Goal: Use online tool/utility: Utilize a website feature to perform a specific function

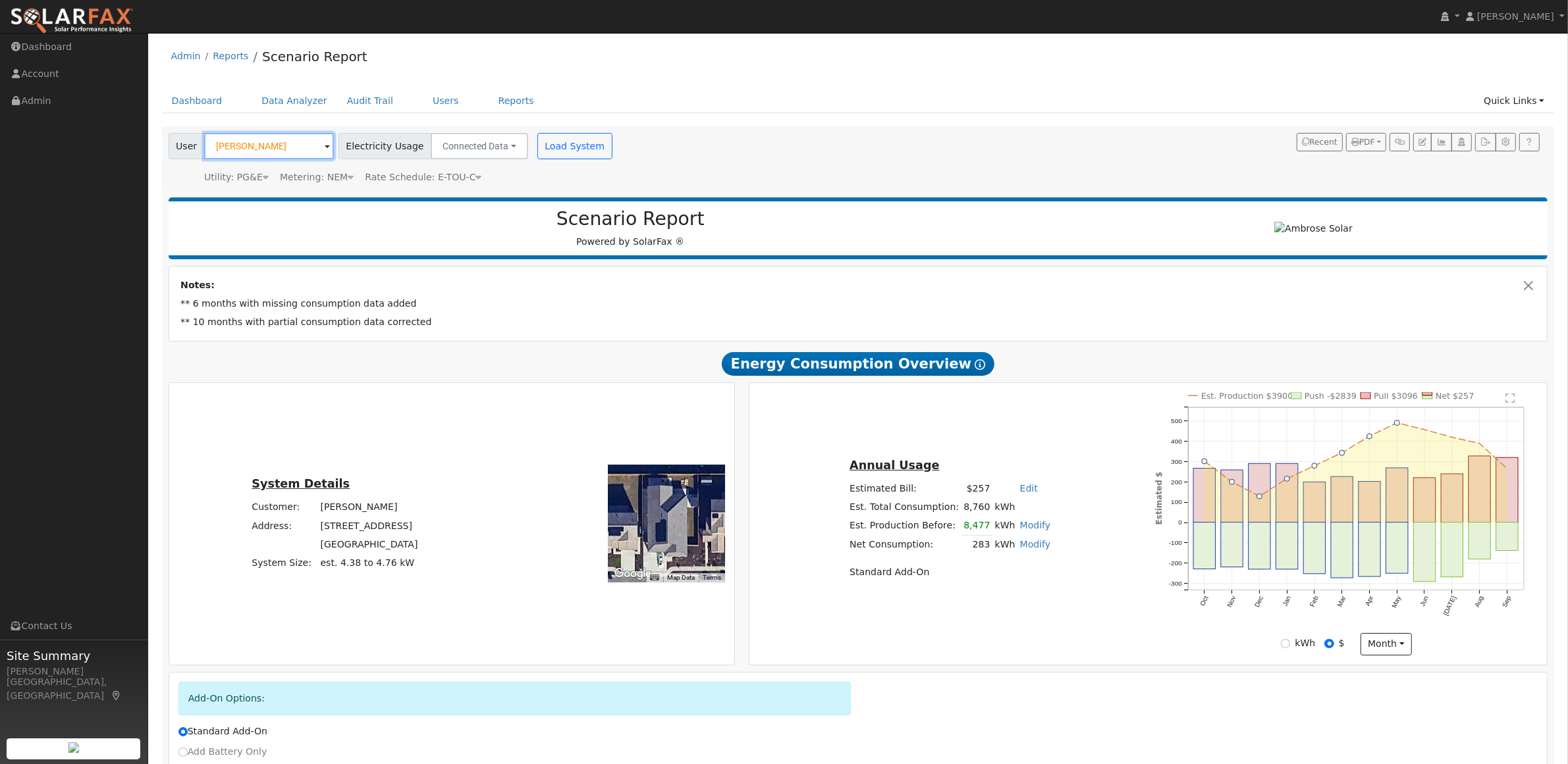
click at [278, 142] on input "[PERSON_NAME]" at bounding box center [269, 146] width 130 height 26
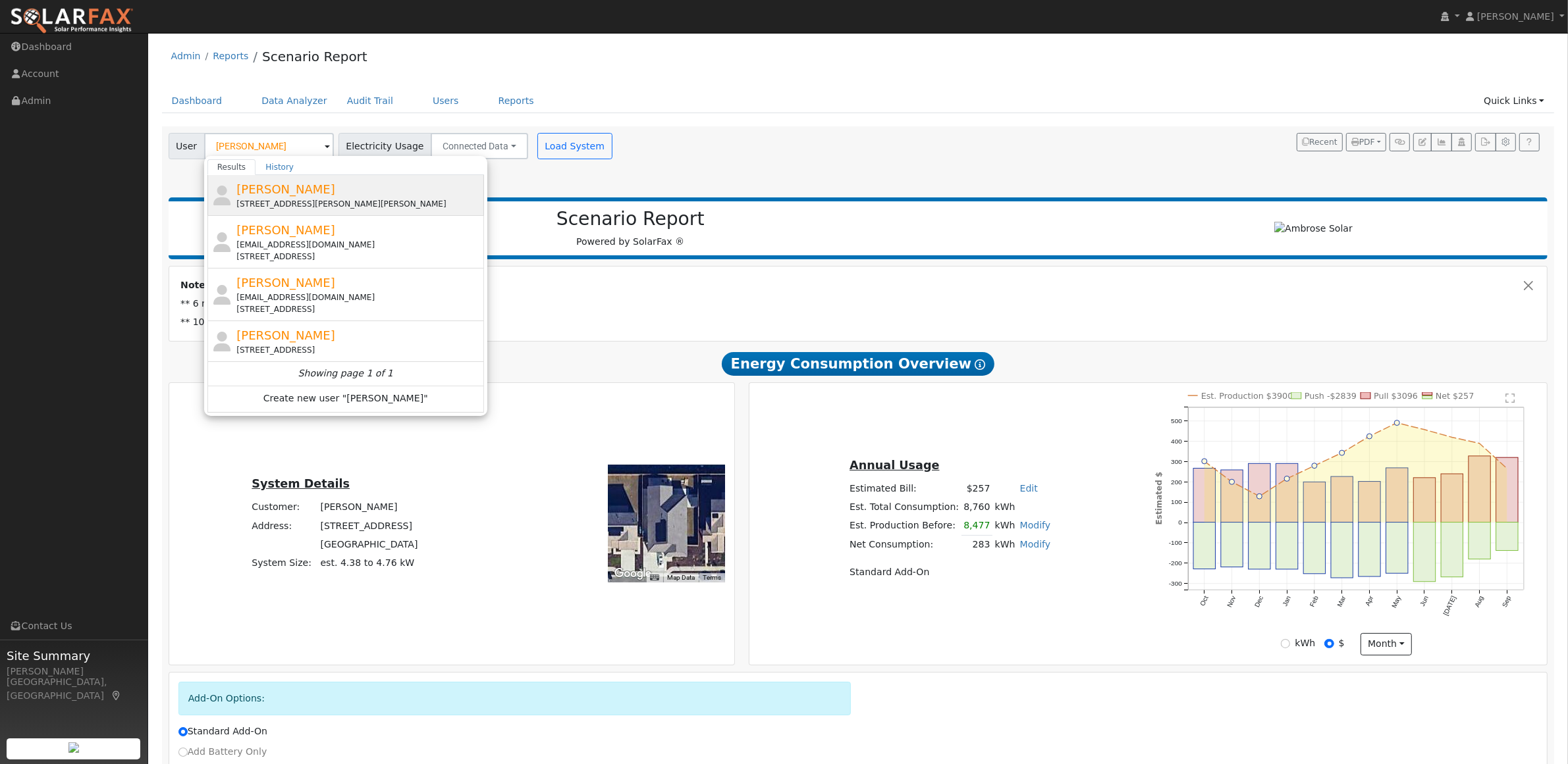
click at [291, 200] on div "[STREET_ADDRESS][PERSON_NAME][PERSON_NAME]" at bounding box center [359, 204] width 244 height 12
type input "[PERSON_NAME]"
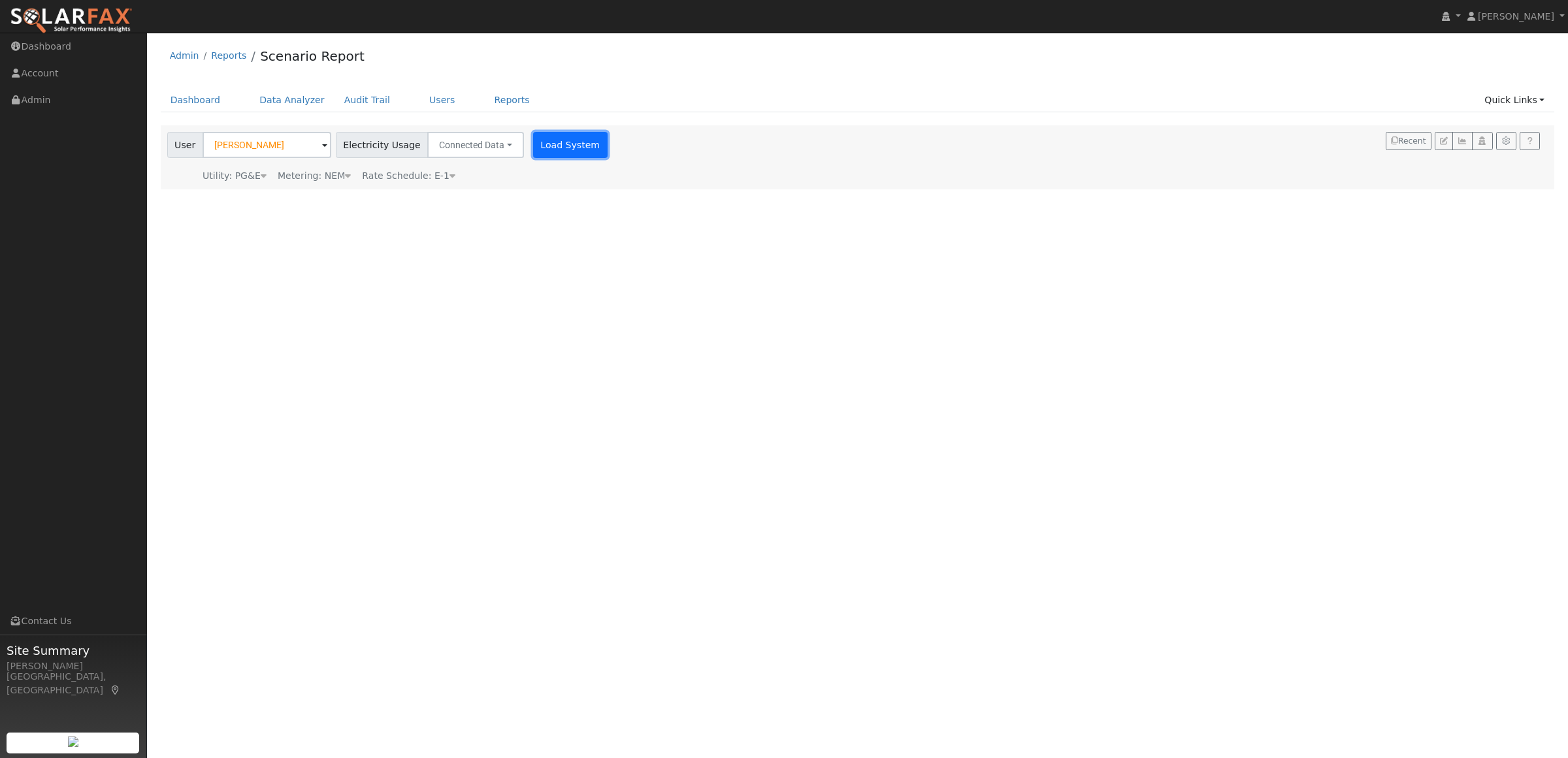
click at [559, 147] on button "Load System" at bounding box center [570, 145] width 74 height 26
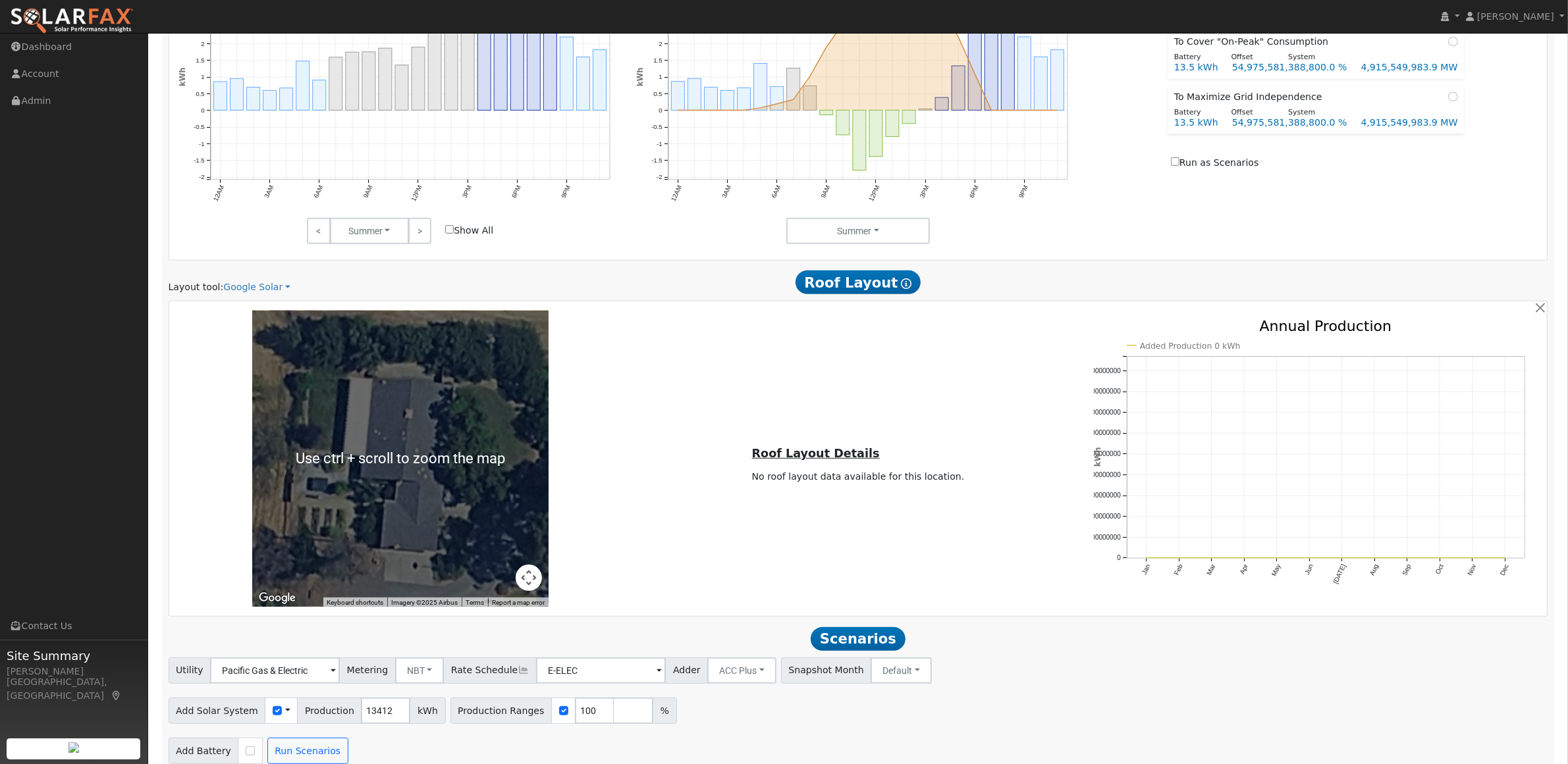
scroll to position [713, 0]
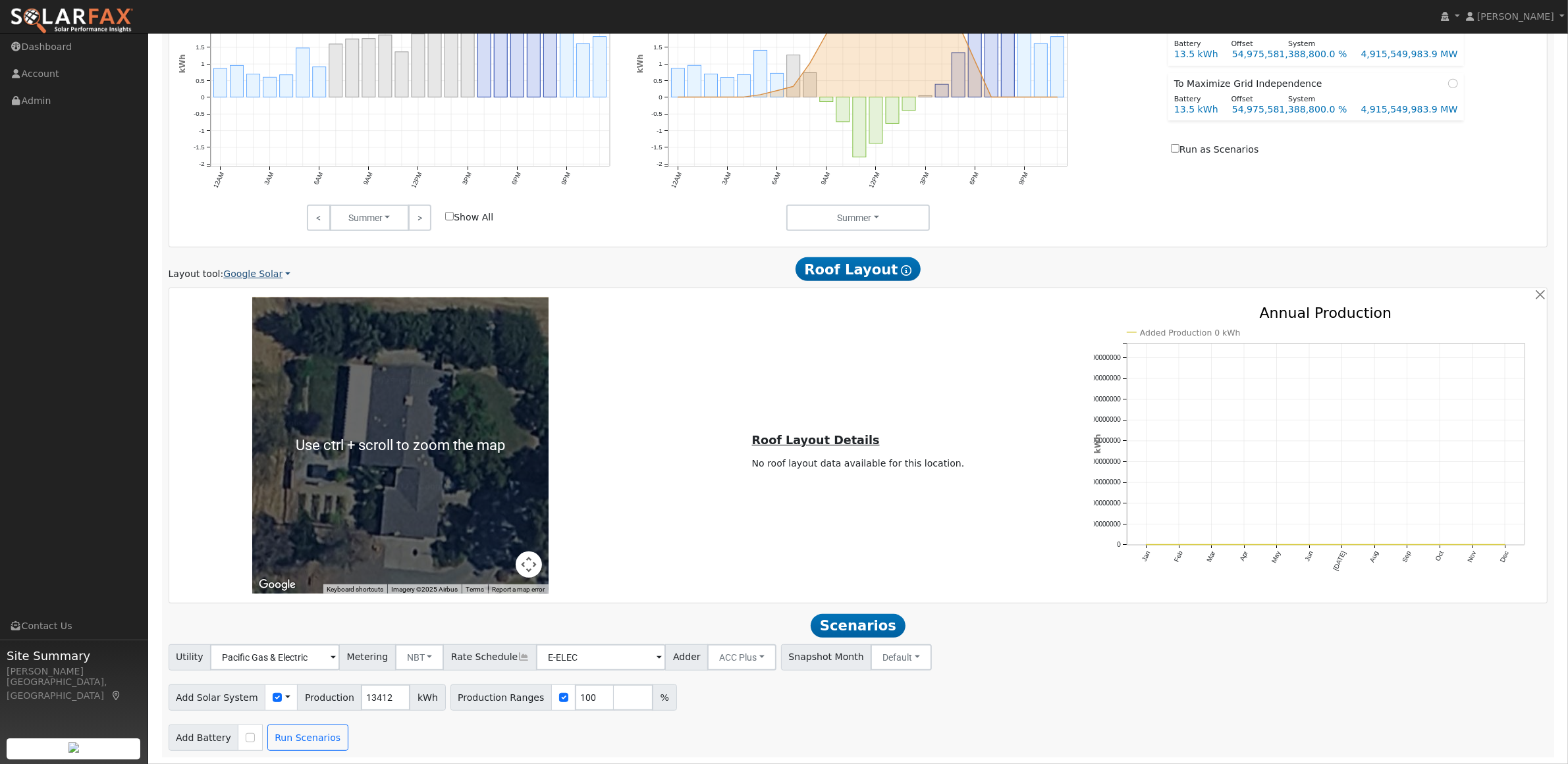
click at [245, 272] on link "Google Solar" at bounding box center [256, 274] width 67 height 14
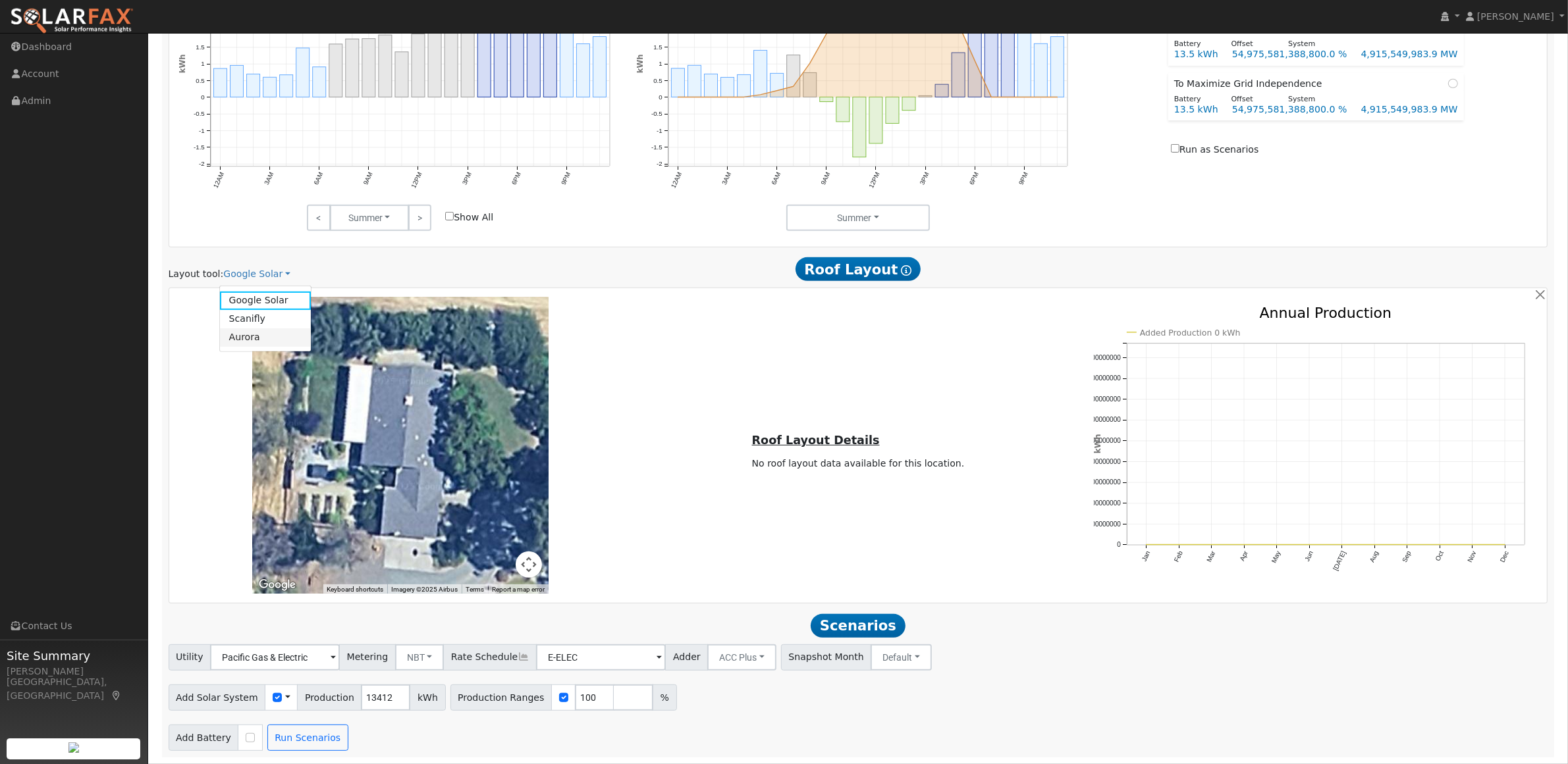
click at [264, 334] on link "Aurora" at bounding box center [265, 337] width 92 height 18
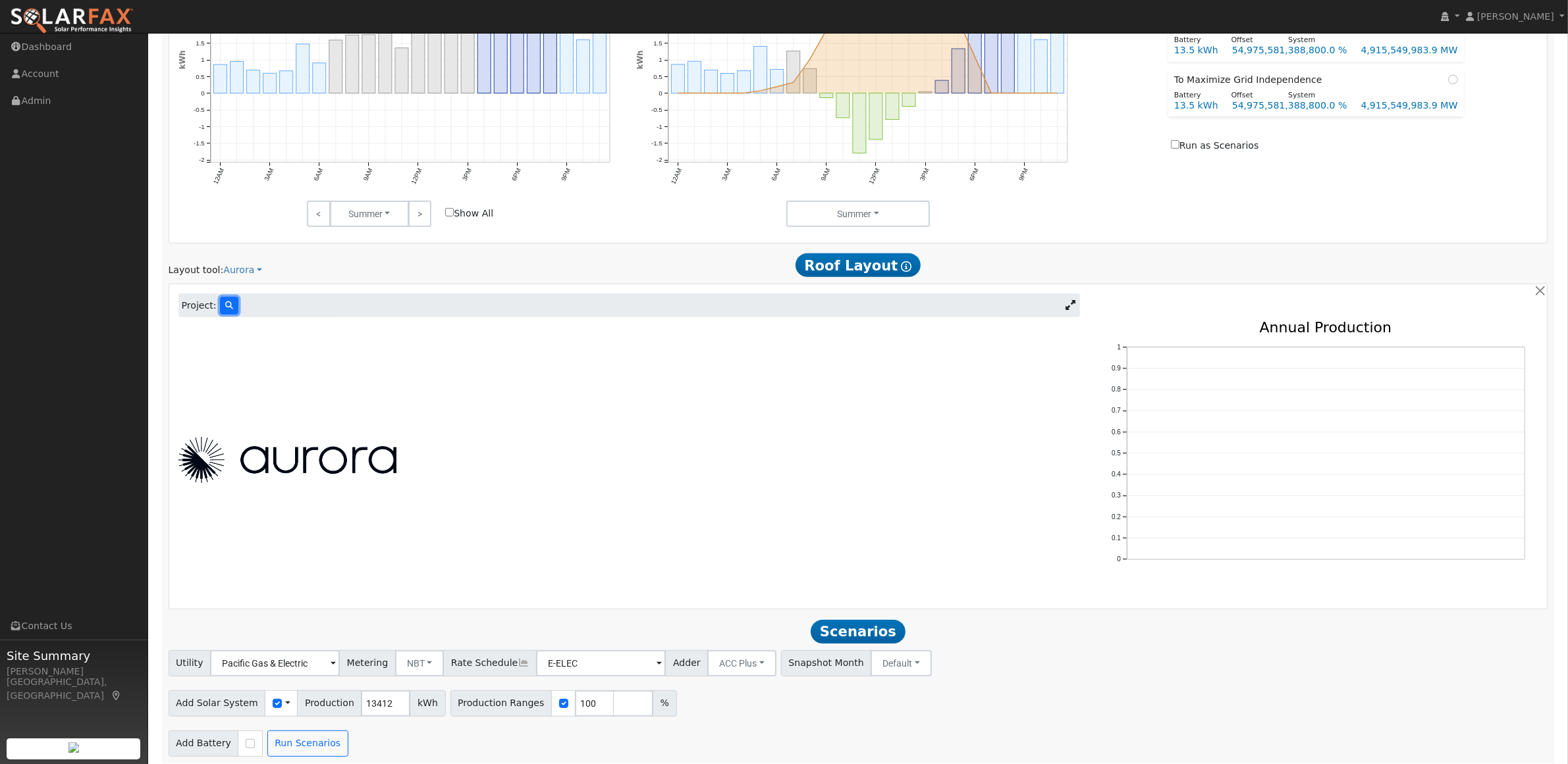
click at [225, 309] on icon at bounding box center [229, 305] width 8 height 8
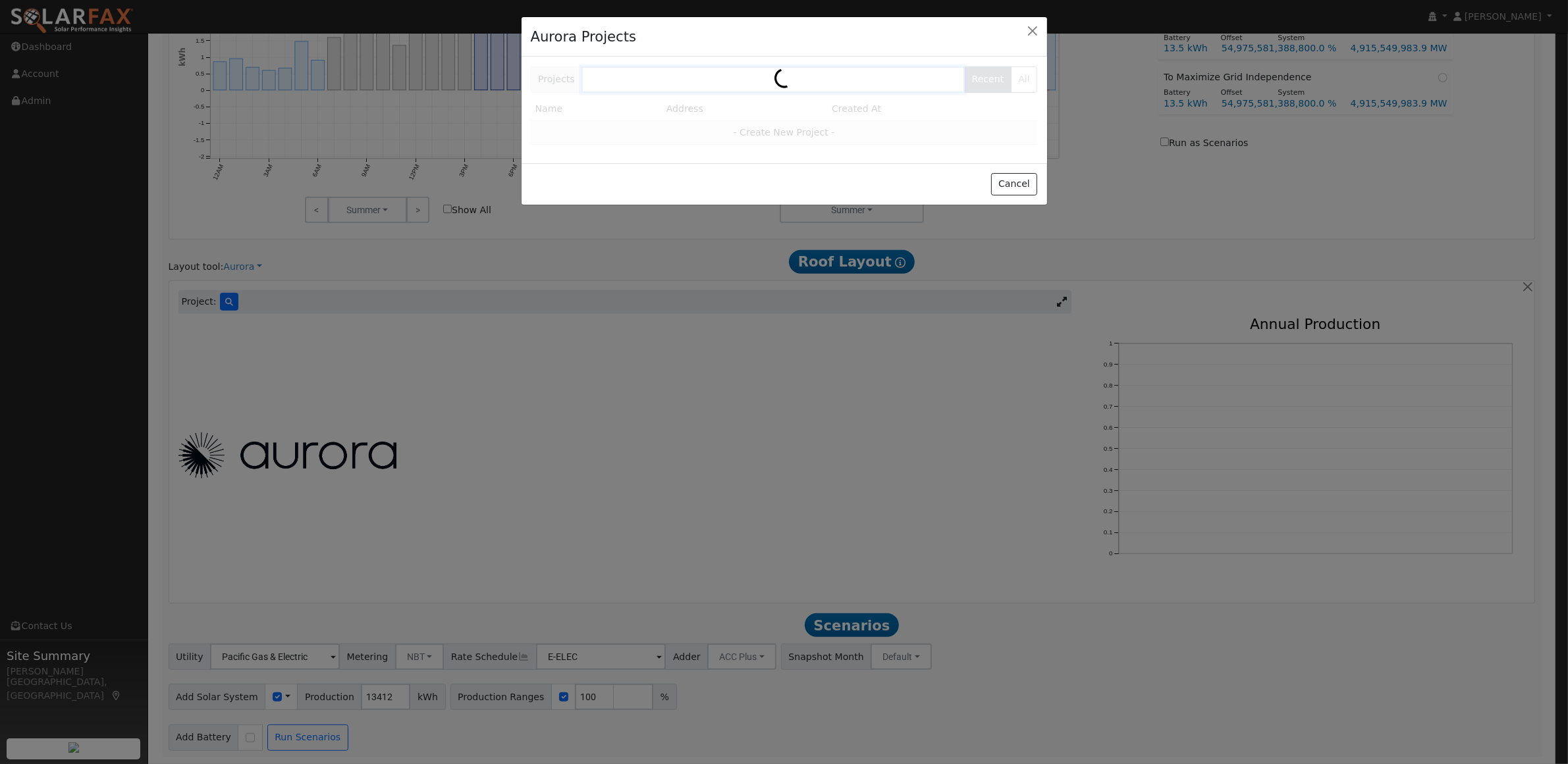
scroll to position [715, 0]
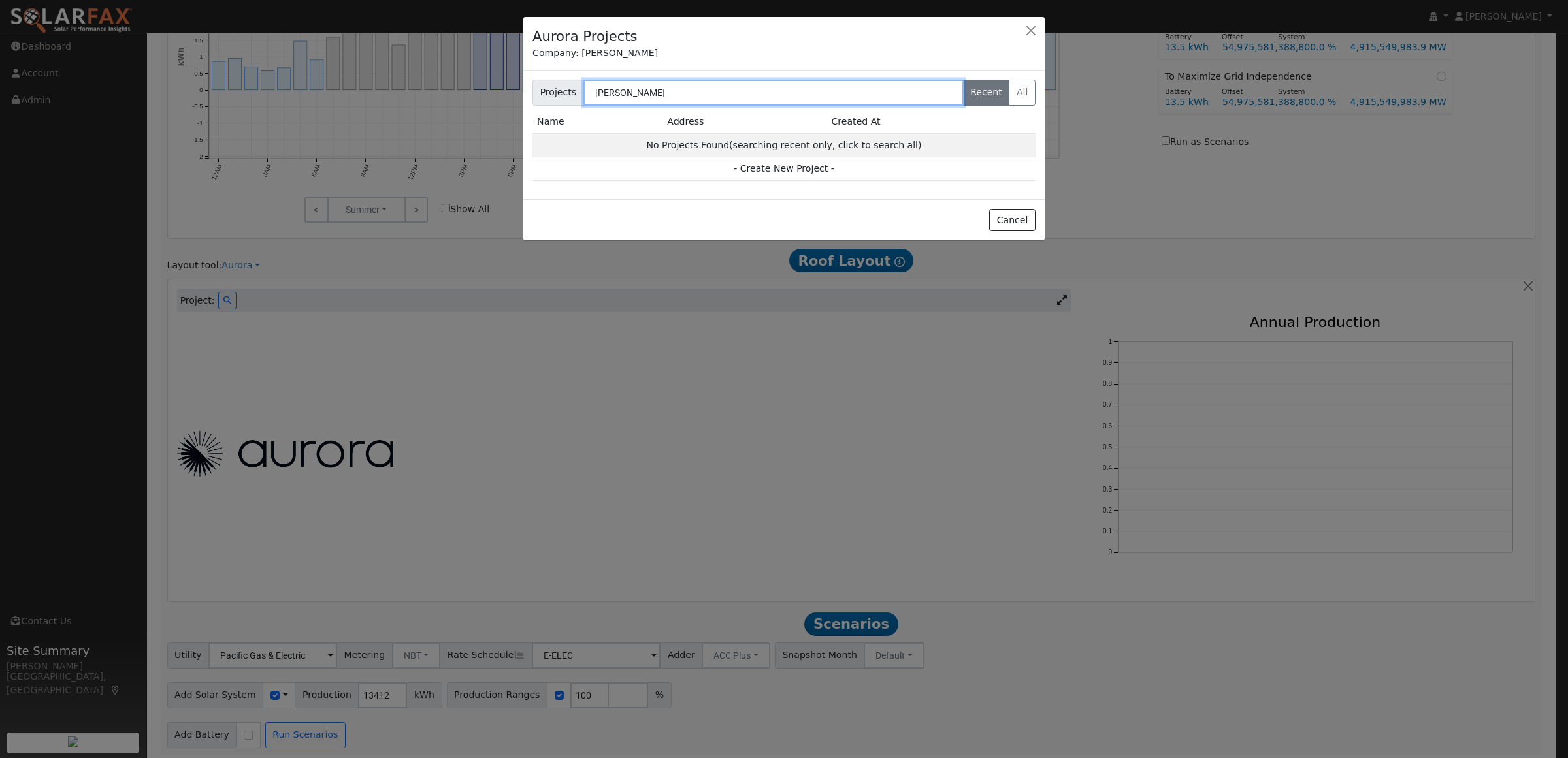
drag, startPoint x: 625, startPoint y: 92, endPoint x: 590, endPoint y: 93, distance: 35.0
click at [590, 93] on input "[PERSON_NAME]" at bounding box center [773, 93] width 381 height 26
type input "t"
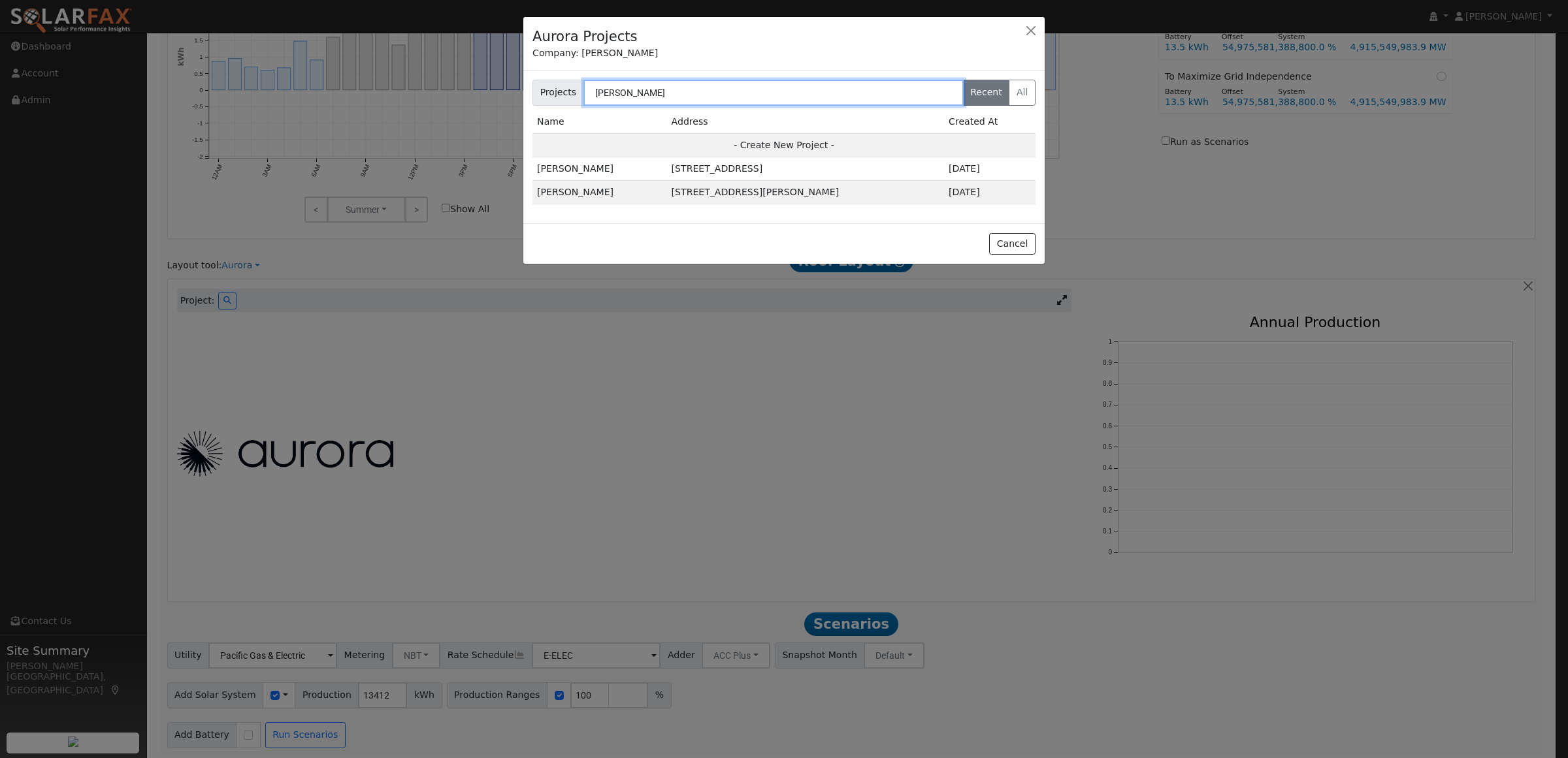
click at [619, 95] on input "[PERSON_NAME]" at bounding box center [773, 93] width 381 height 26
paste input "[STREET_ADDRESS][PERSON_NAME]"
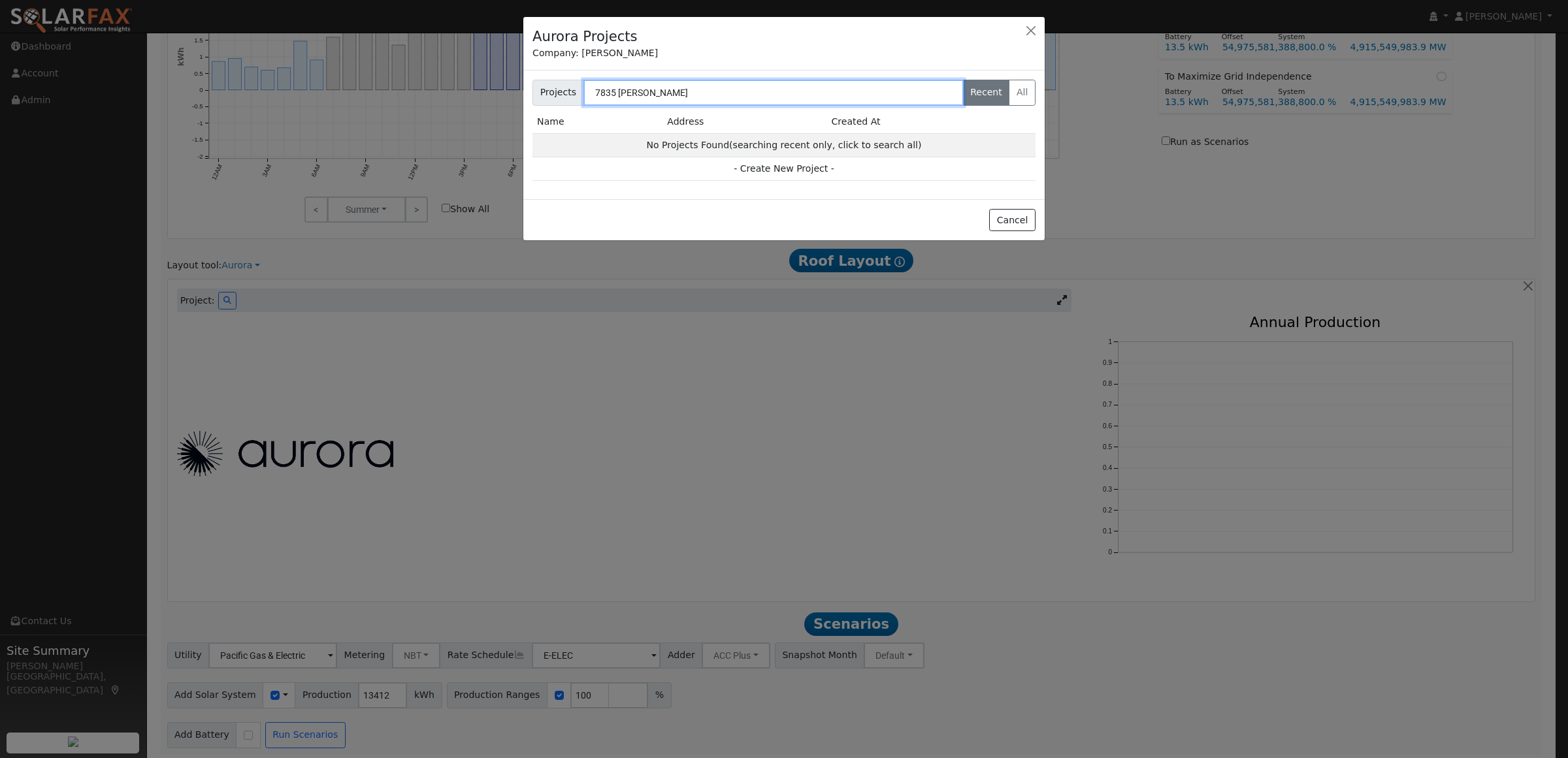
type input "7835 [PERSON_NAME]"
click at [1023, 95] on label "All" at bounding box center [1022, 93] width 27 height 26
click at [540, 88] on input "All" at bounding box center [536, 84] width 9 height 9
radio input "true"
radio input "false"
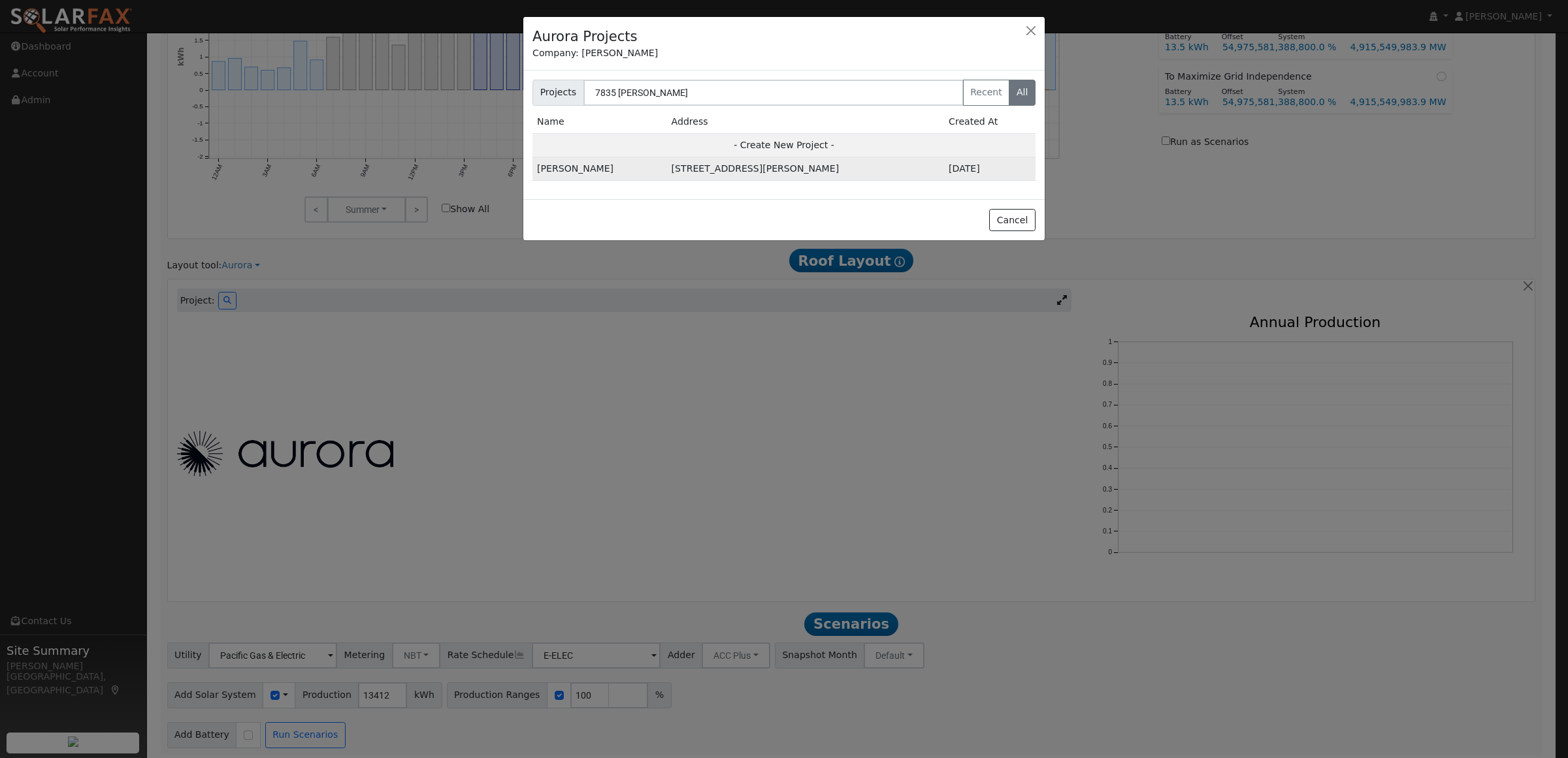
click at [667, 167] on td "[STREET_ADDRESS][PERSON_NAME]" at bounding box center [806, 169] width 277 height 23
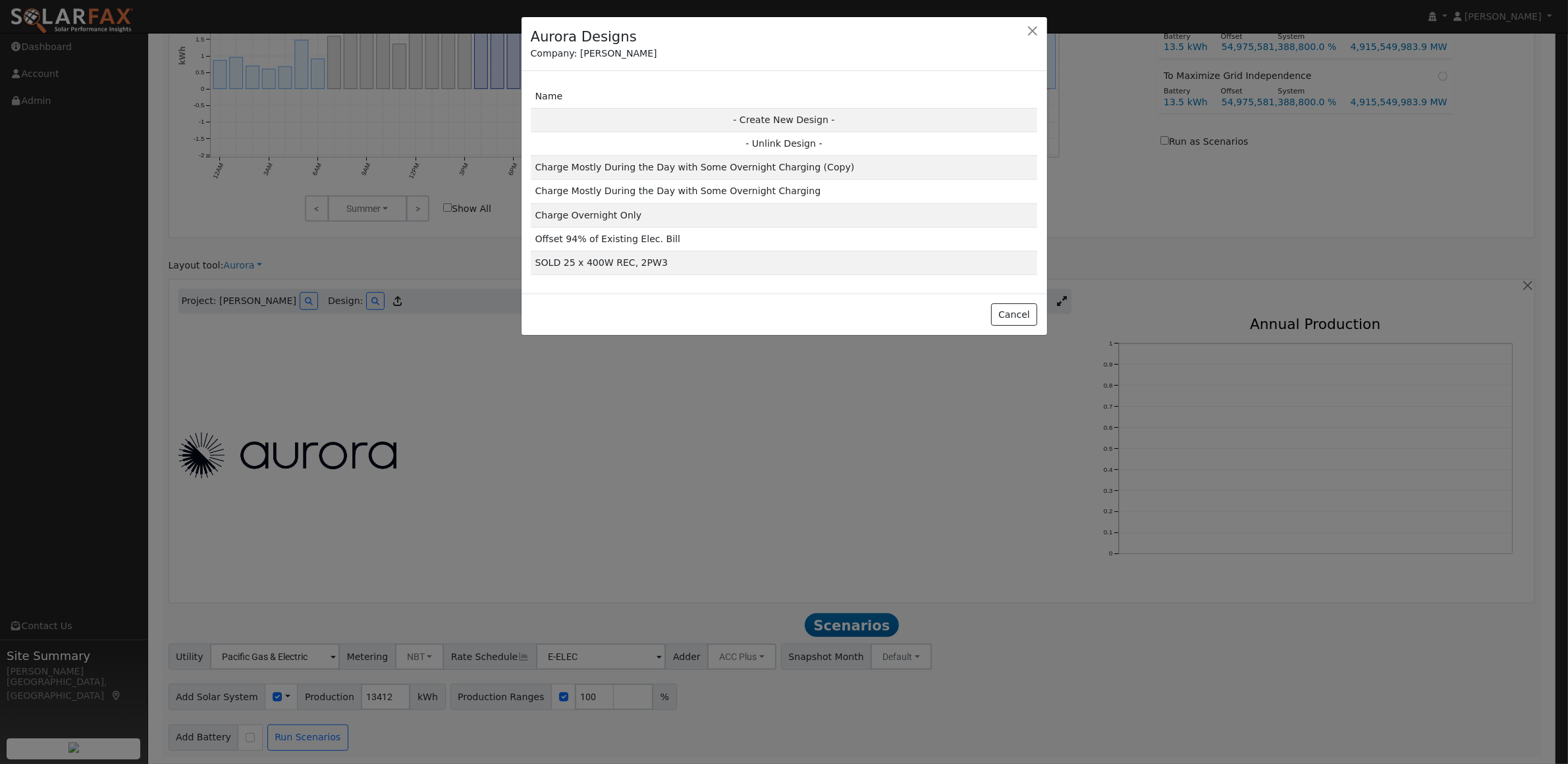
scroll to position [718, 0]
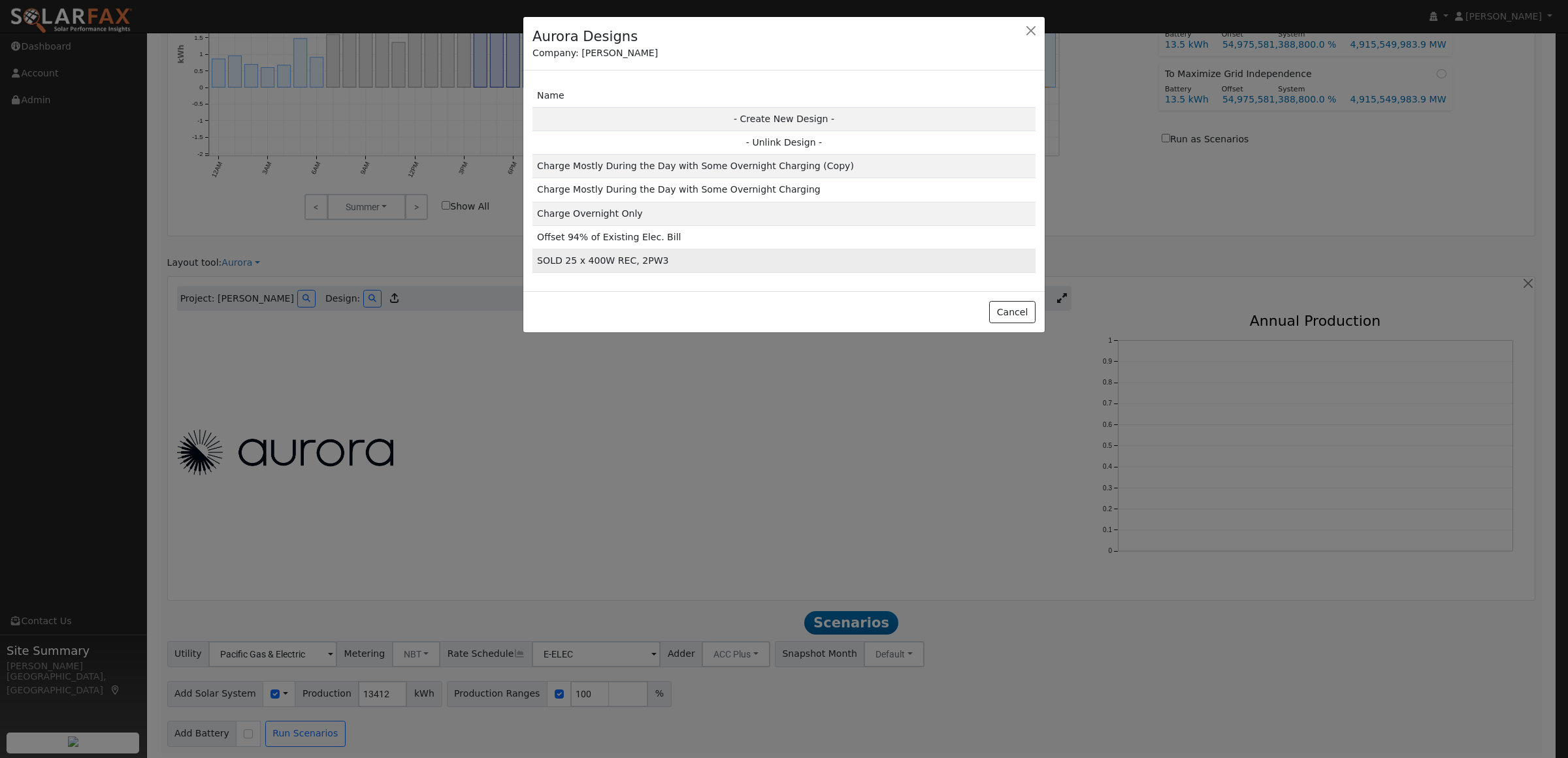
click at [616, 269] on td "SOLD 25 x 400W REC, 2PW3" at bounding box center [784, 260] width 503 height 23
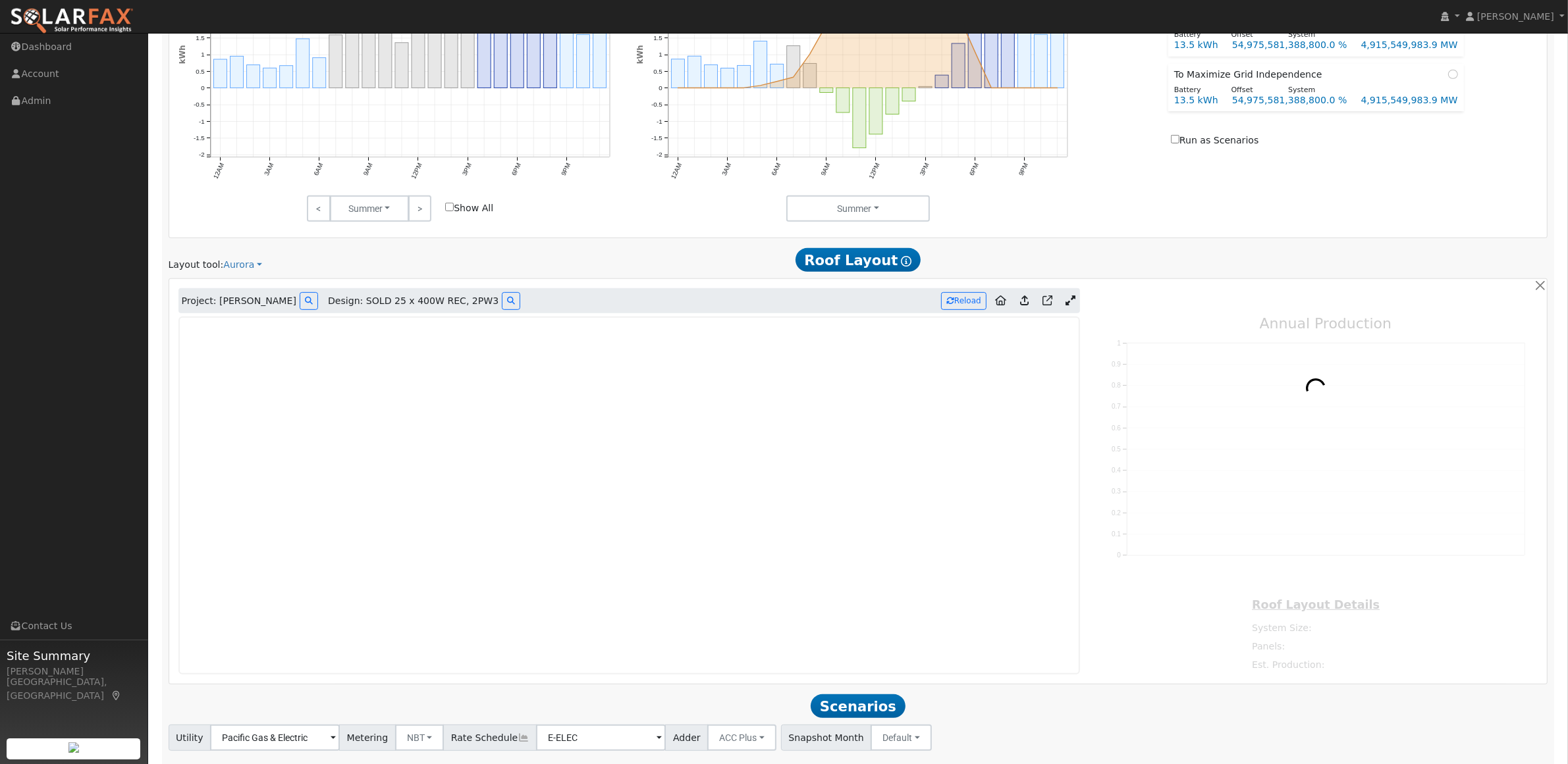
type input "13846"
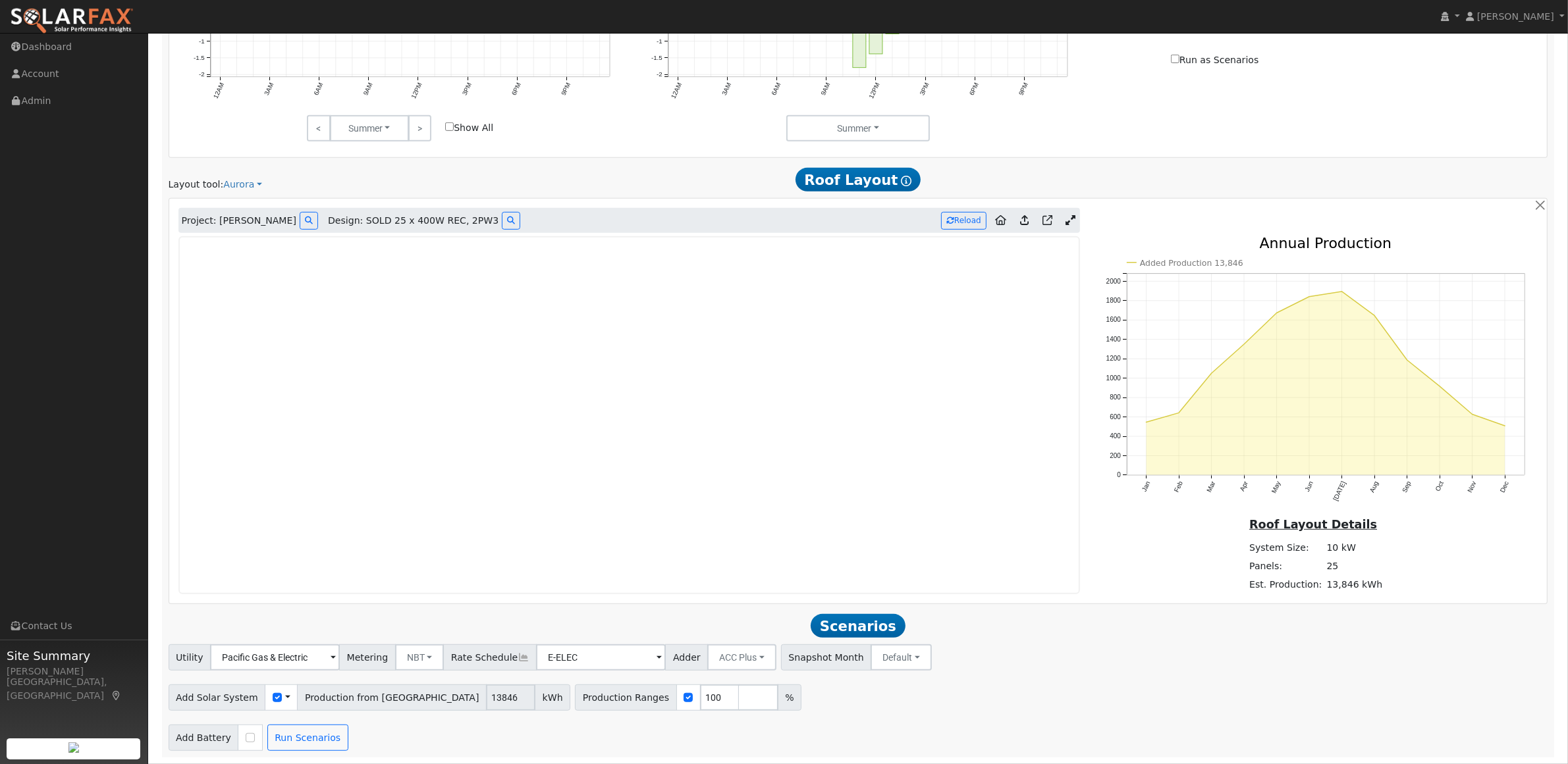
scroll to position [803, 0]
click at [1008, 681] on div "Add Solar System Use CSV Data Production from [GEOGRAPHIC_DATA] 13846 kWh Produ…" at bounding box center [858, 696] width 1384 height 31
click at [295, 743] on button "Run Scenarios" at bounding box center [308, 738] width 81 height 26
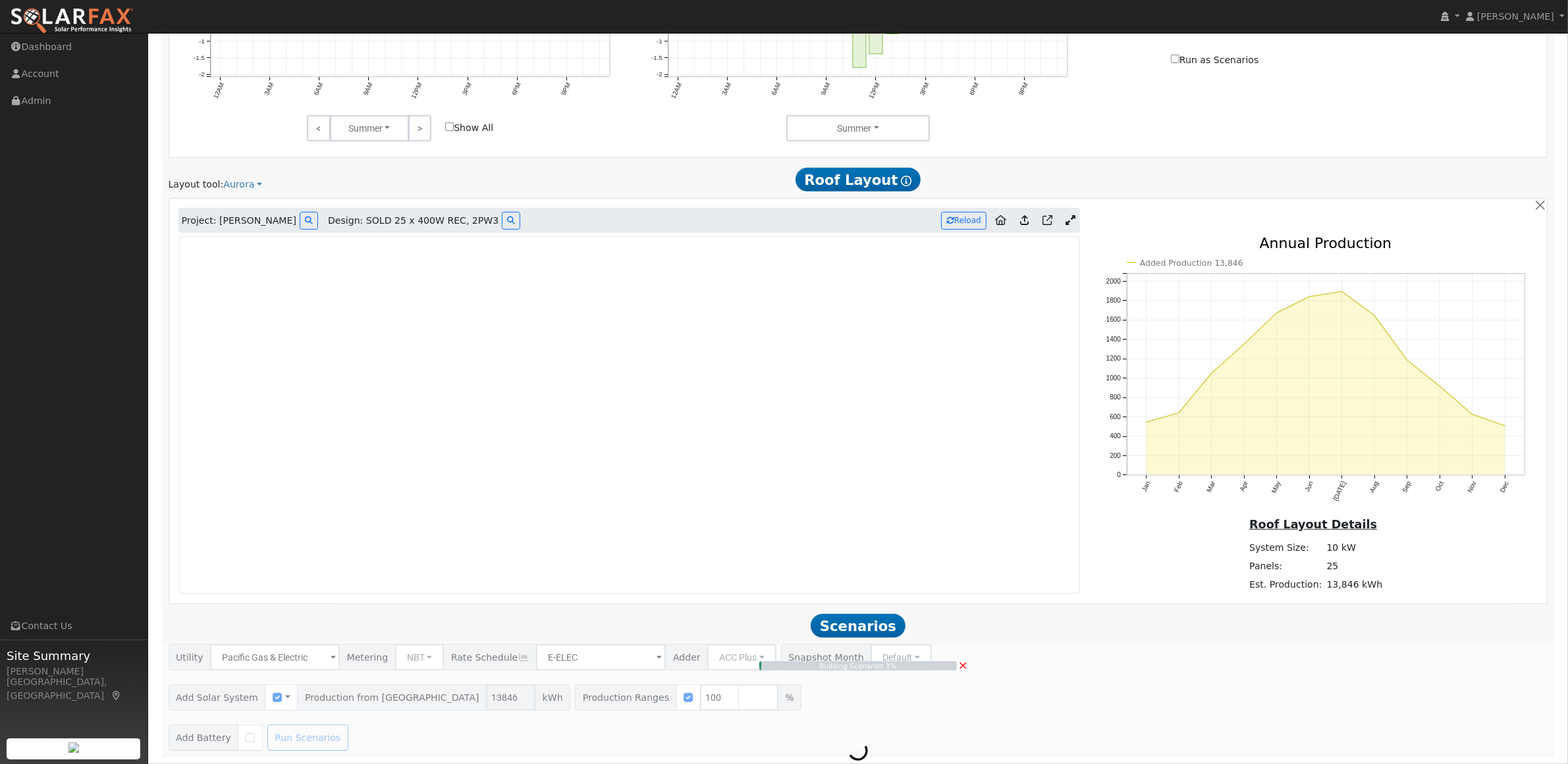
type input "$9,692"
type input "9.2"
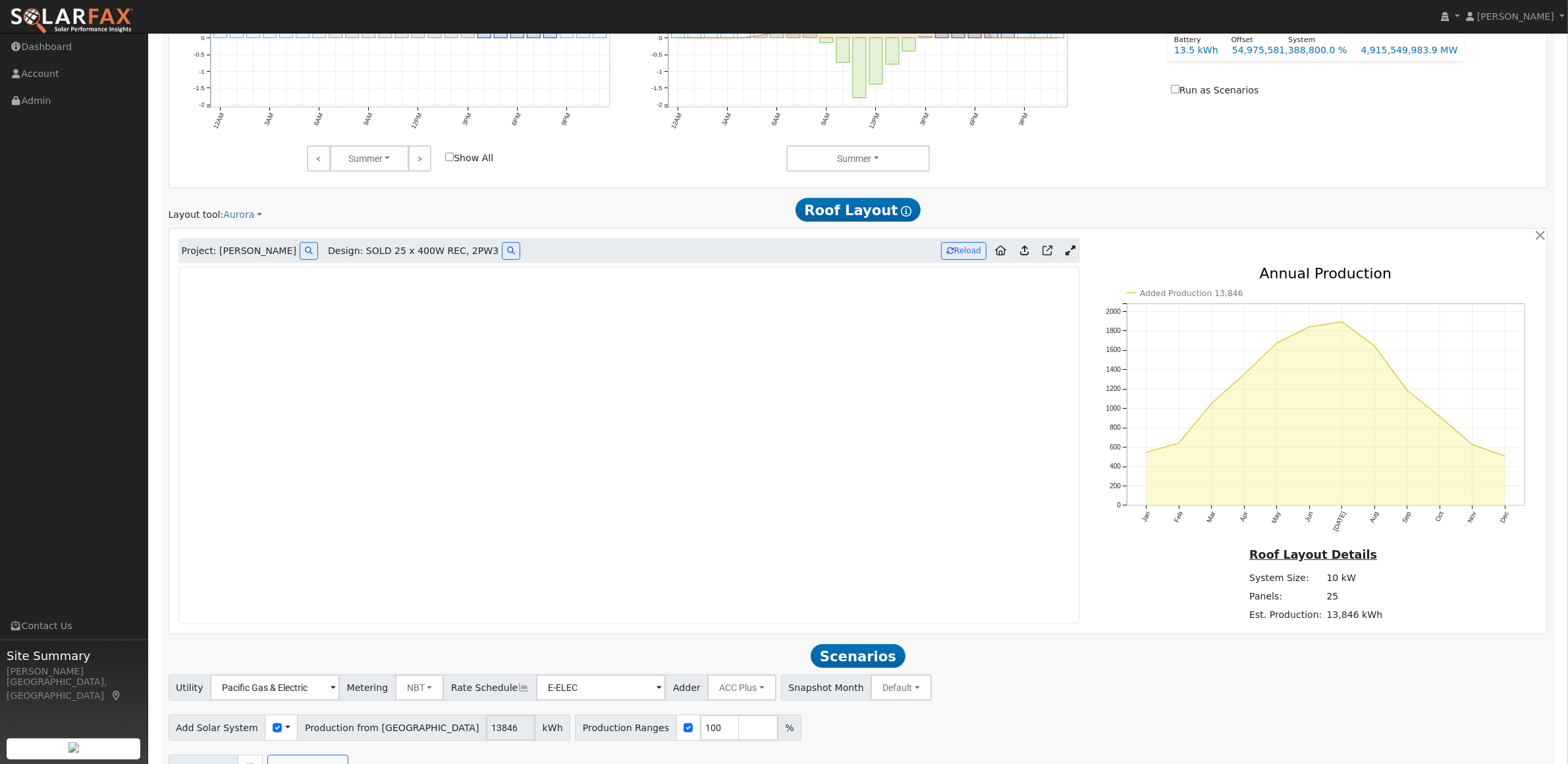
scroll to position [738, 0]
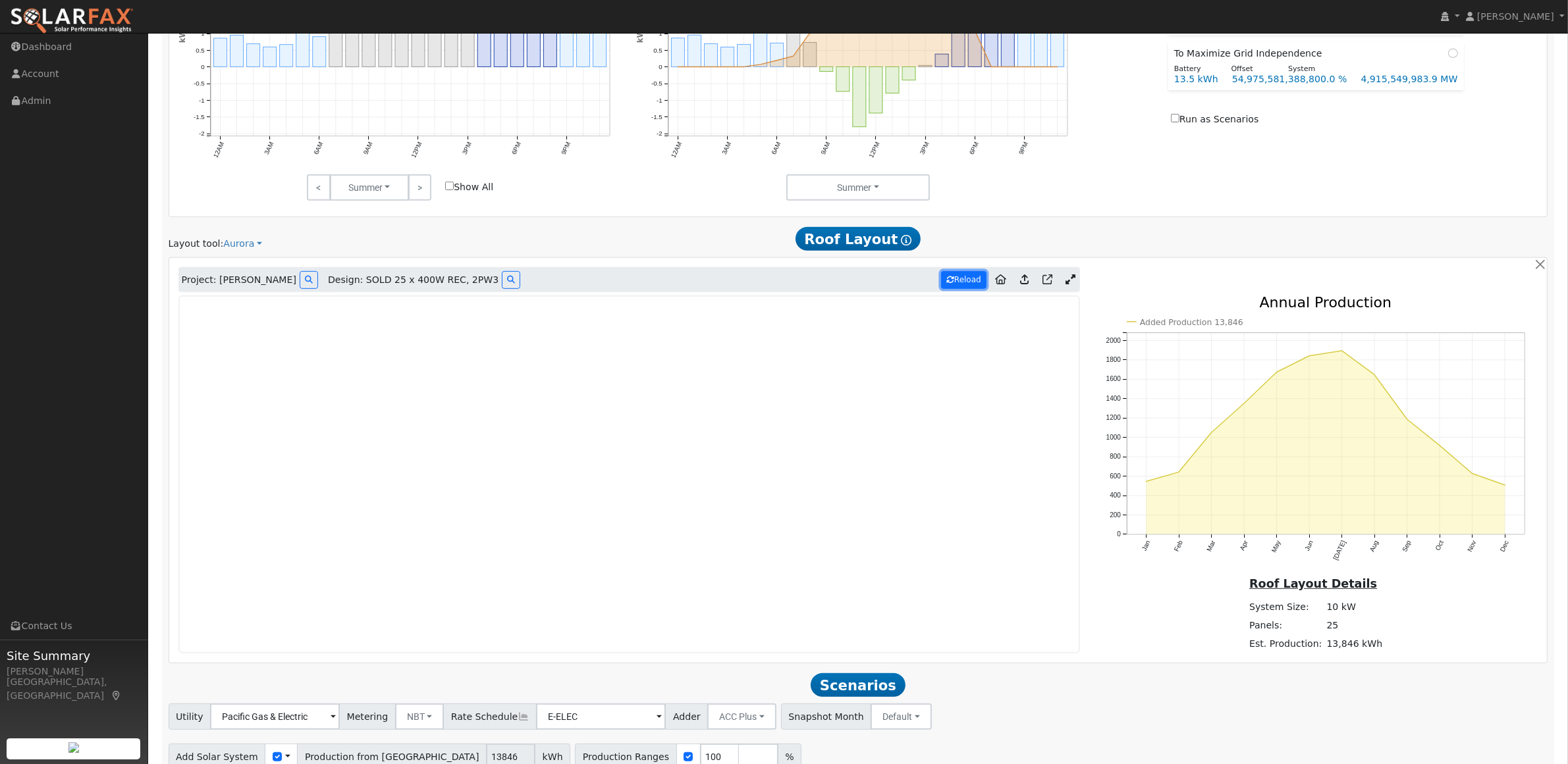
click at [960, 278] on button "Reload" at bounding box center [963, 280] width 46 height 18
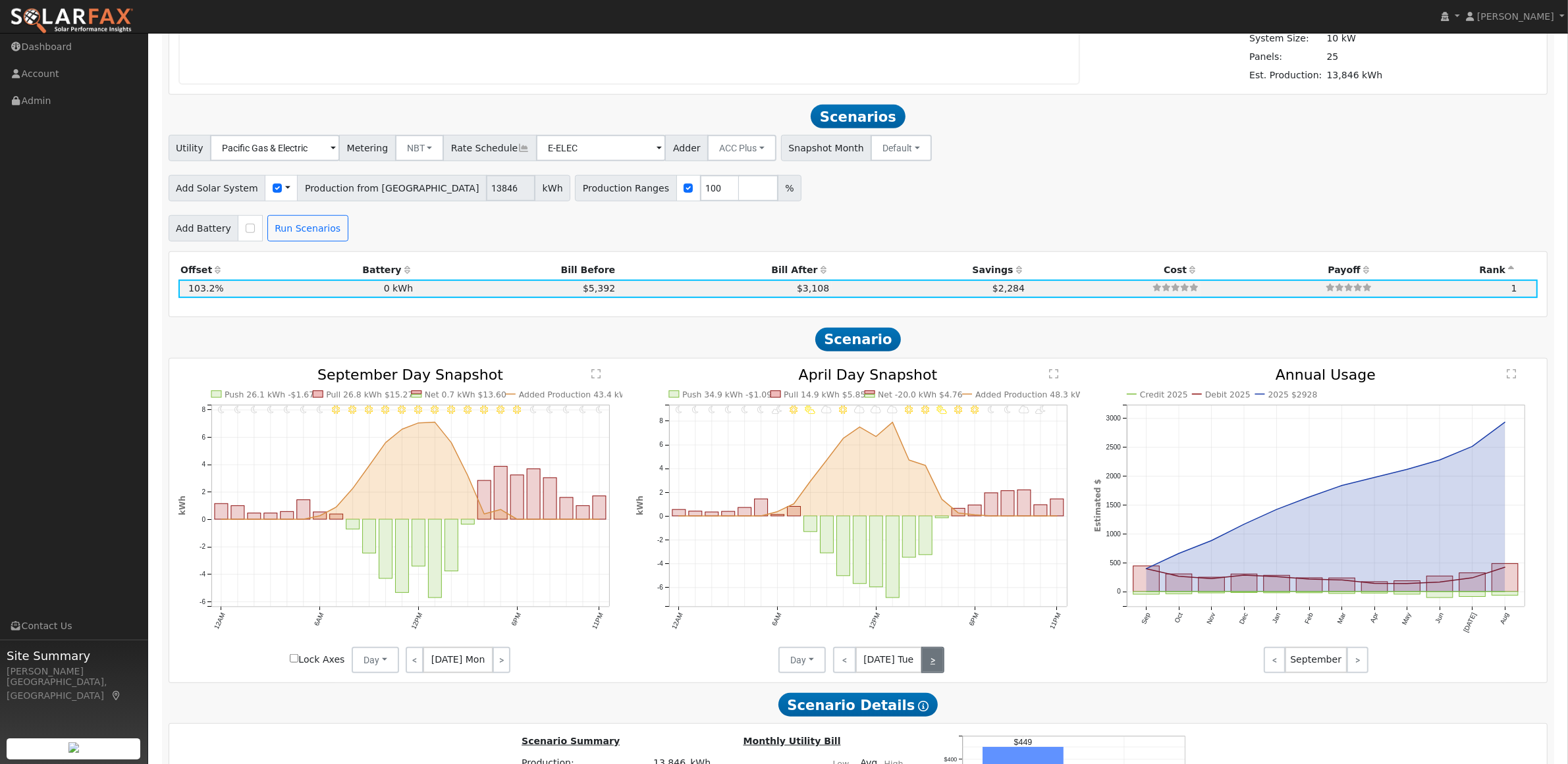
scroll to position [1314, 0]
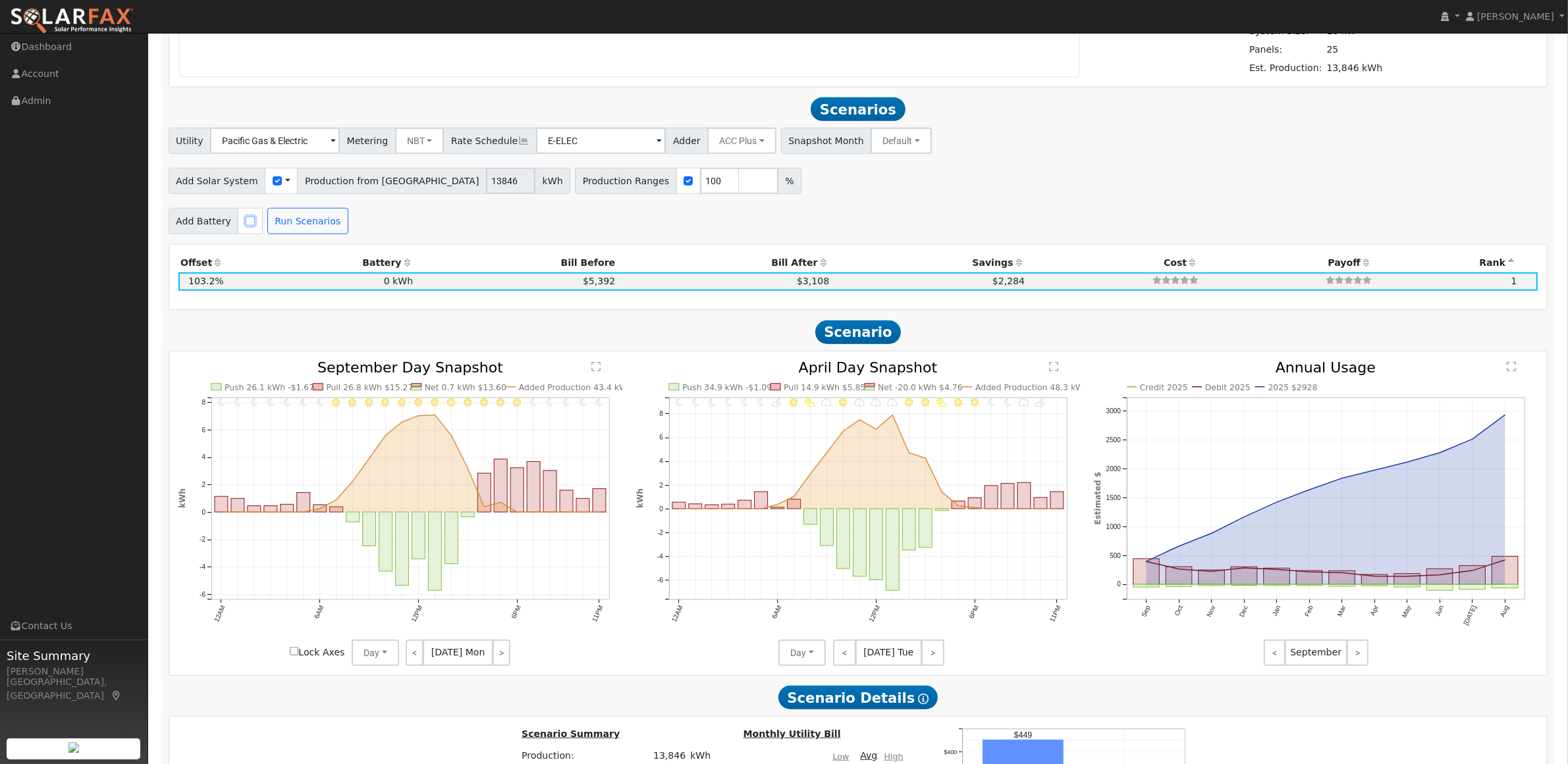
click at [245, 226] on input "checkbox" at bounding box center [250, 221] width 10 height 10
checkbox input "true"
click at [841, 228] on button "Run Scenarios" at bounding box center [881, 221] width 81 height 26
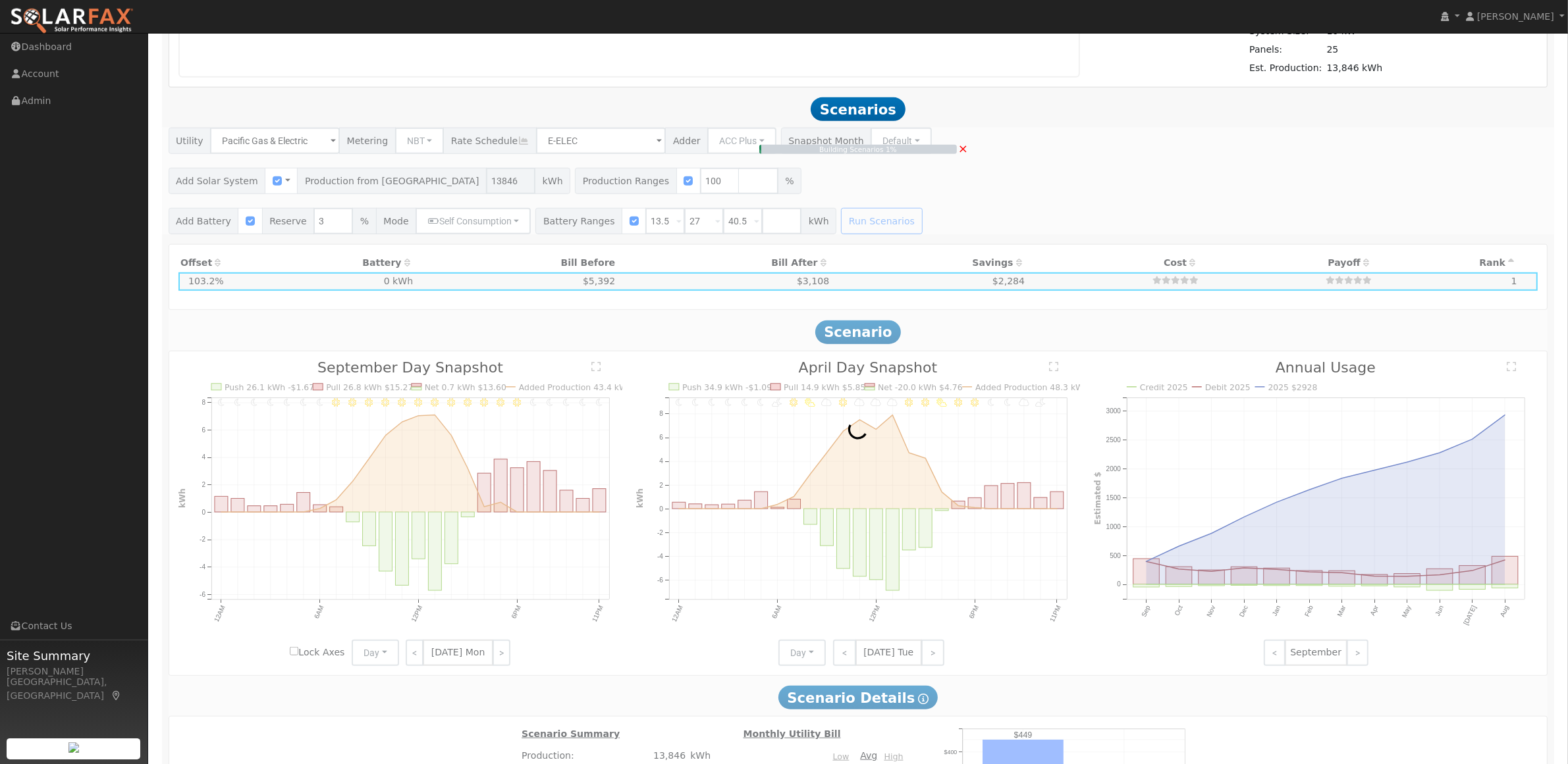
type input "$14,552"
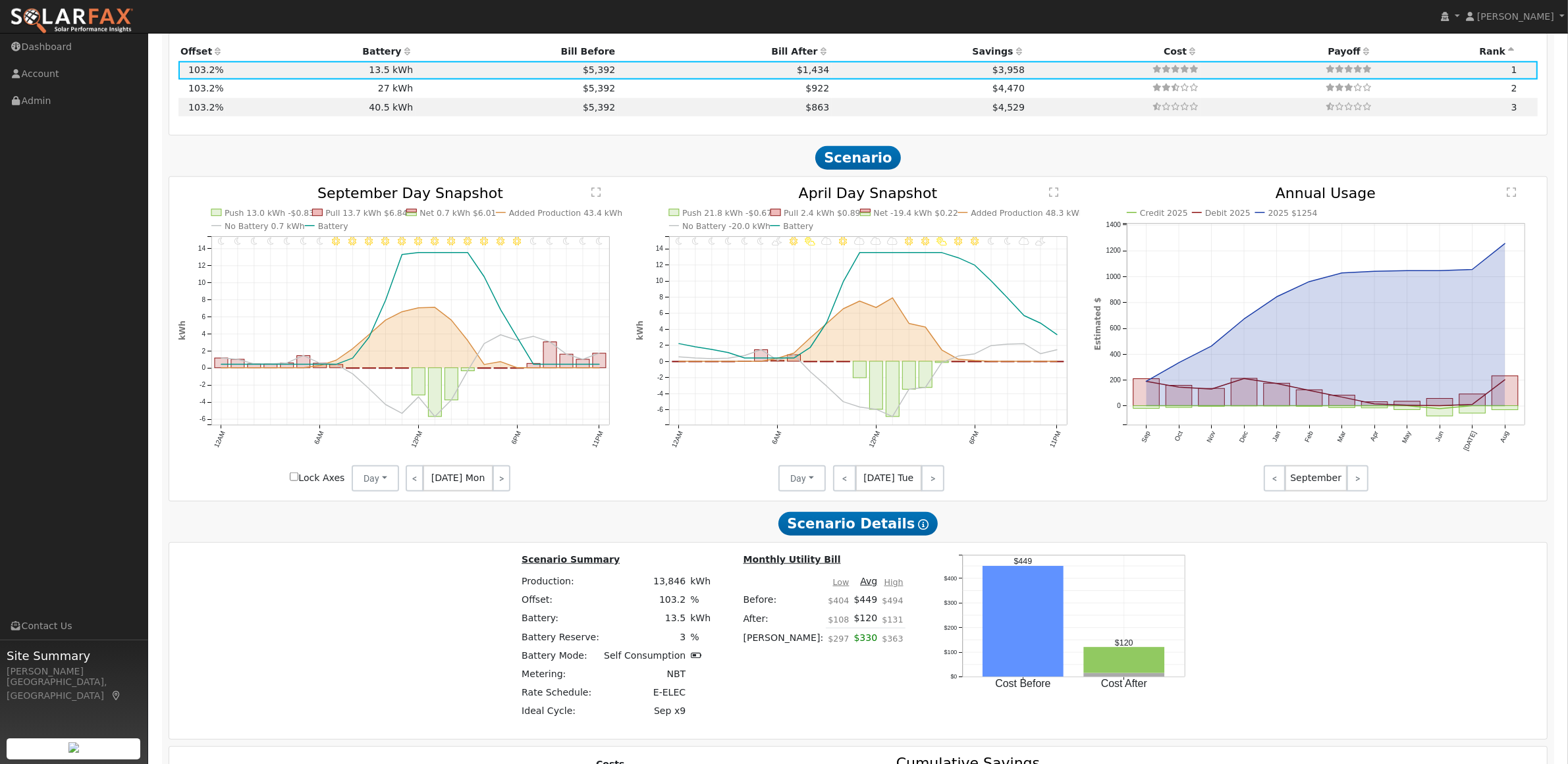
scroll to position [1541, 0]
